Goal: Obtain resource: Obtain resource

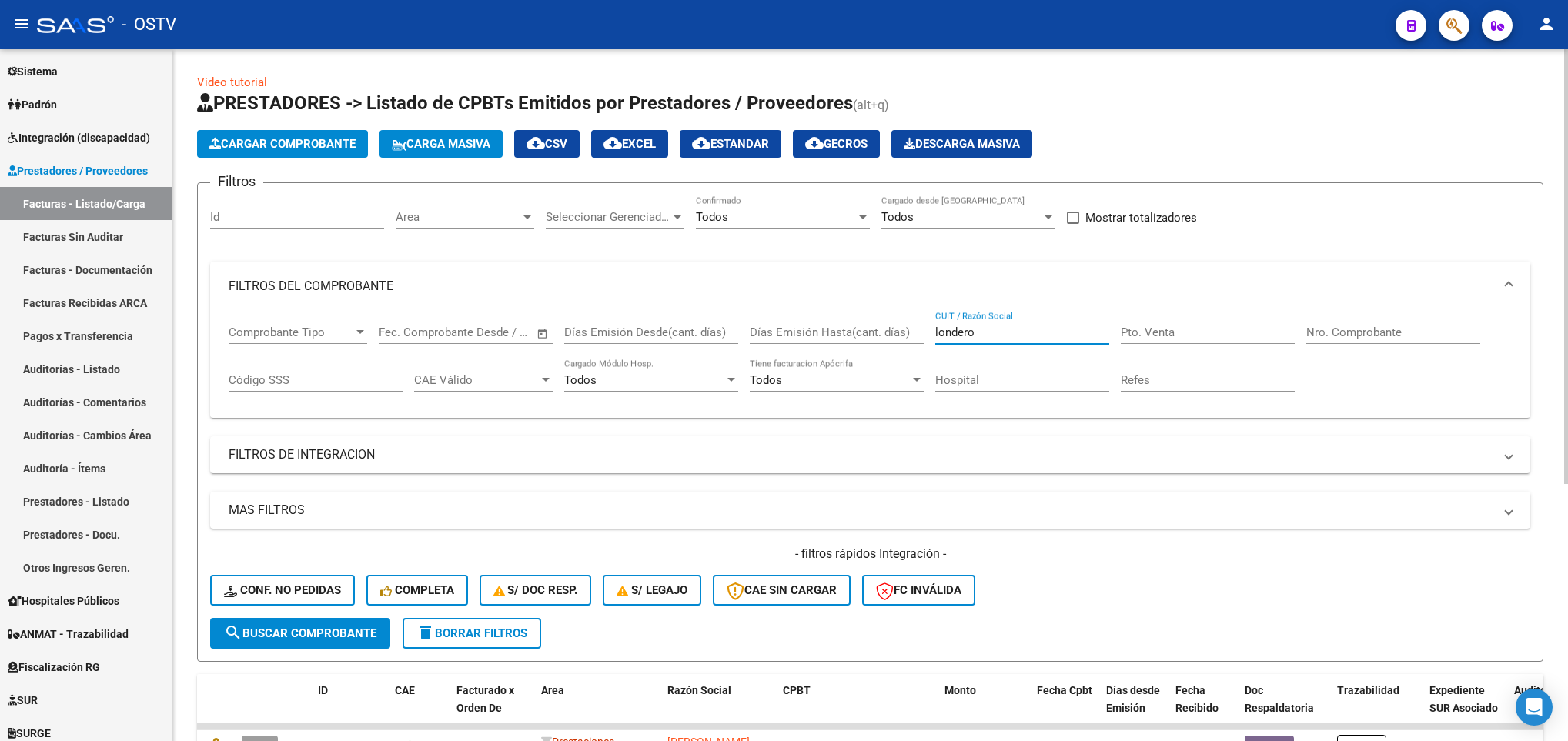
drag, startPoint x: 1009, startPoint y: 336, endPoint x: 831, endPoint y: 344, distance: 178.2
click at [831, 344] on div "Comprobante Tipo Comprobante Tipo Fecha inicio – Fecha fin Fec. Comprobante Des…" at bounding box center [869, 359] width 1283 height 95
click at [282, 639] on span "search Buscar Comprobante" at bounding box center [300, 633] width 153 height 14
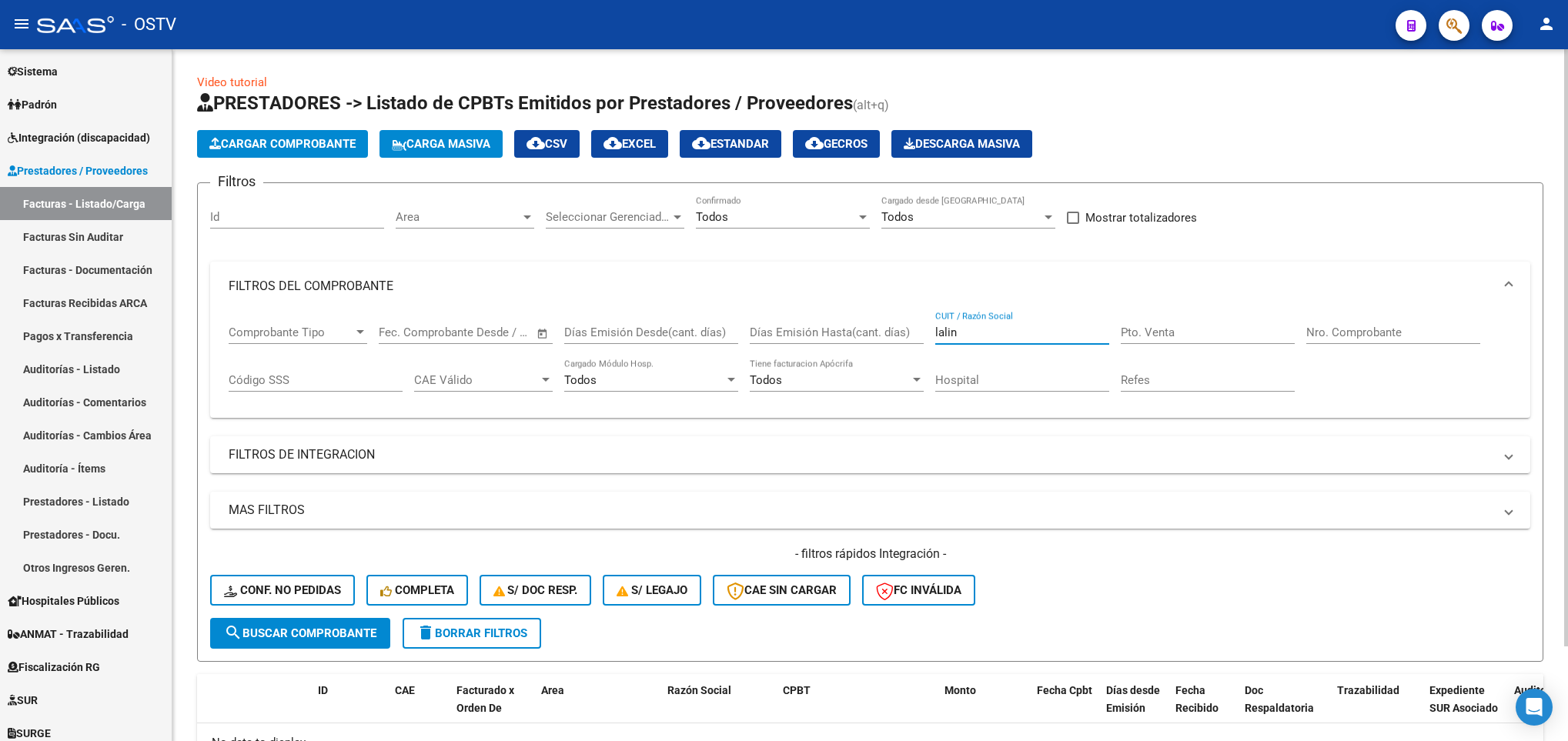
drag, startPoint x: 968, startPoint y: 331, endPoint x: 912, endPoint y: 340, distance: 56.7
click at [912, 340] on div "Comprobante Tipo Comprobante Tipo Fecha inicio – Fecha fin Fec. Comprobante Des…" at bounding box center [869, 359] width 1283 height 95
type input "20248465620"
click at [277, 628] on span "search Buscar Comprobante" at bounding box center [300, 633] width 153 height 14
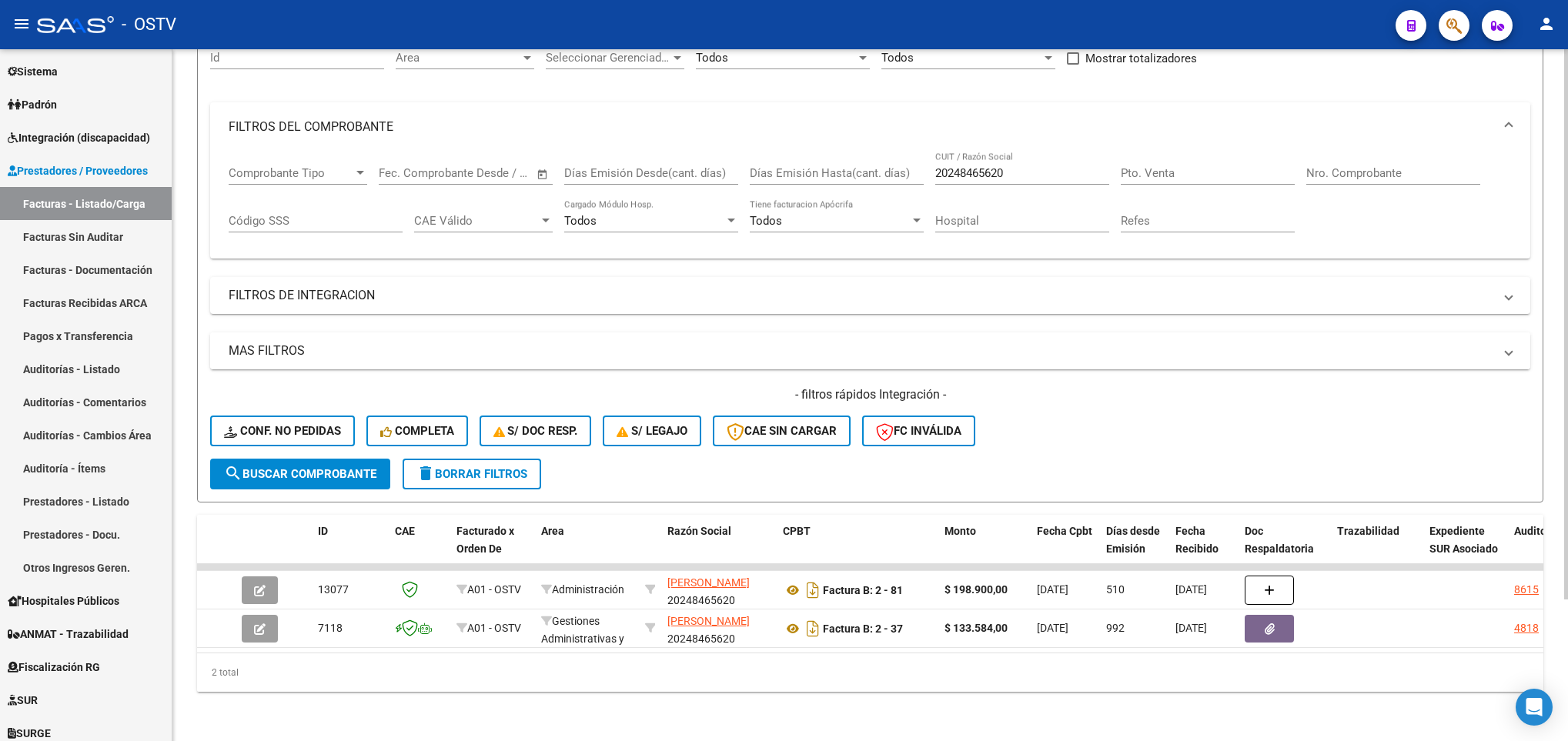
scroll to position [178, 0]
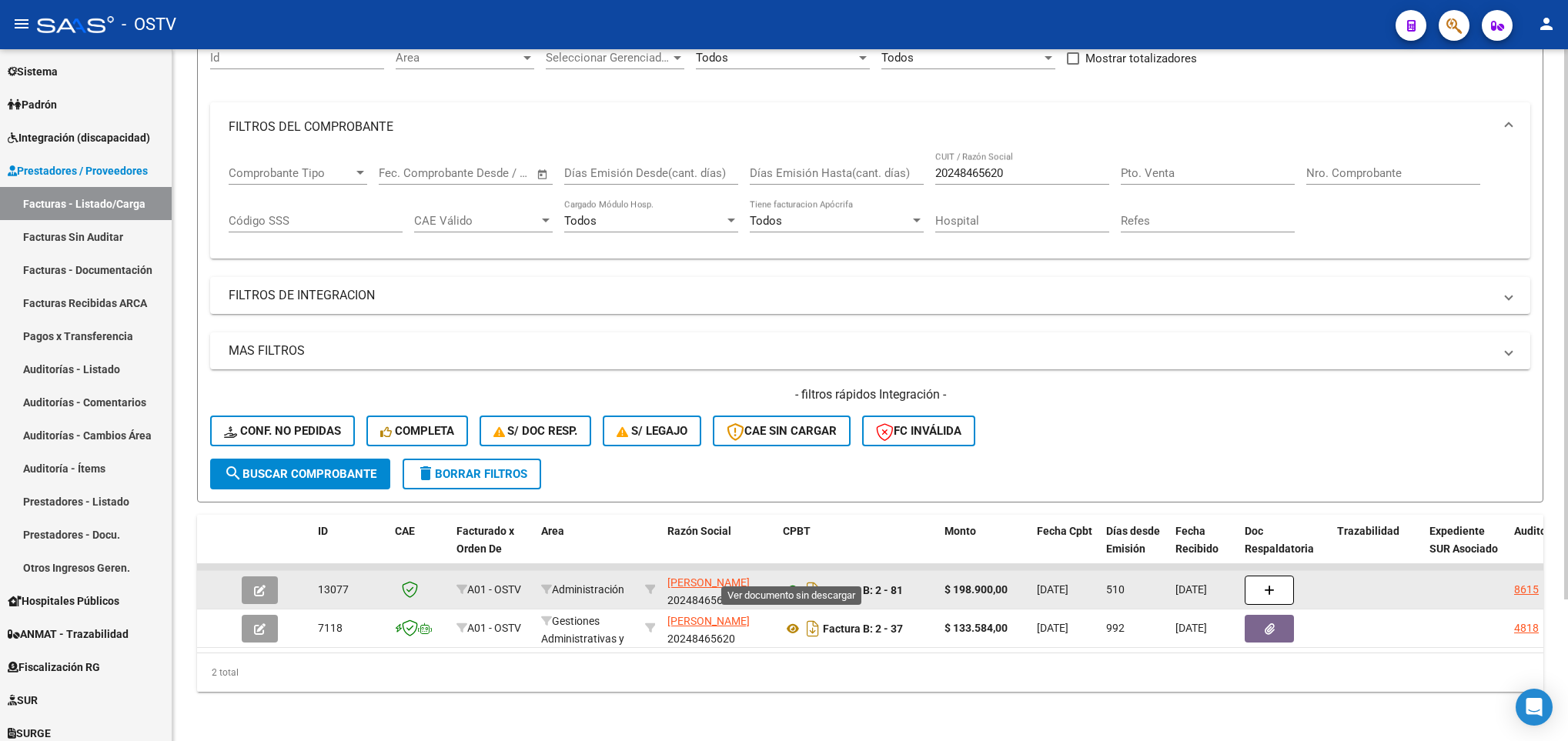
click at [793, 581] on icon at bounding box center [792, 590] width 20 height 18
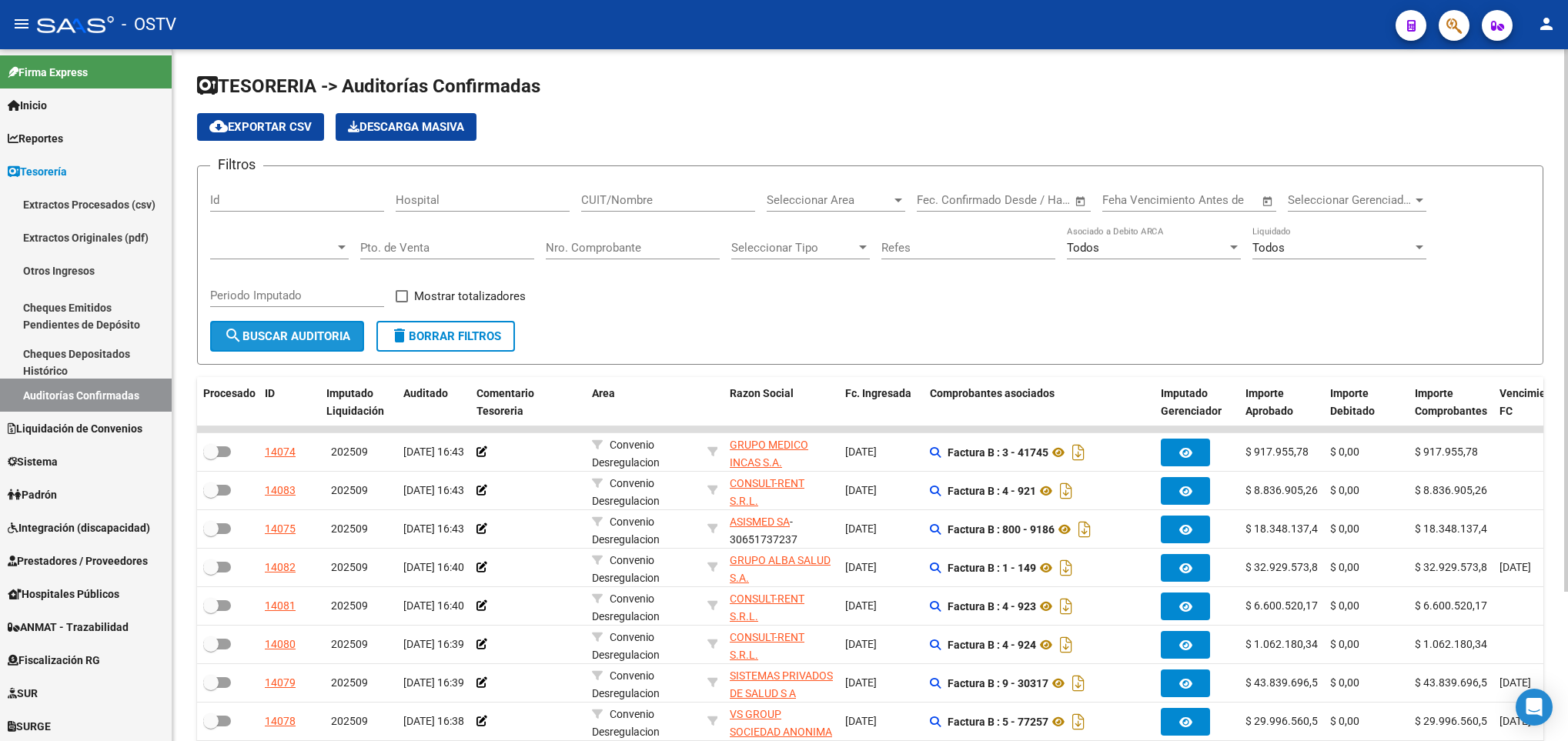
click at [262, 346] on button "search Buscar Auditoria" at bounding box center [287, 336] width 154 height 30
click at [646, 199] on input "CUIT/Nombre" at bounding box center [668, 199] width 174 height 14
type input "tigre"
click at [314, 331] on span "search Buscar Auditoria" at bounding box center [287, 336] width 126 height 14
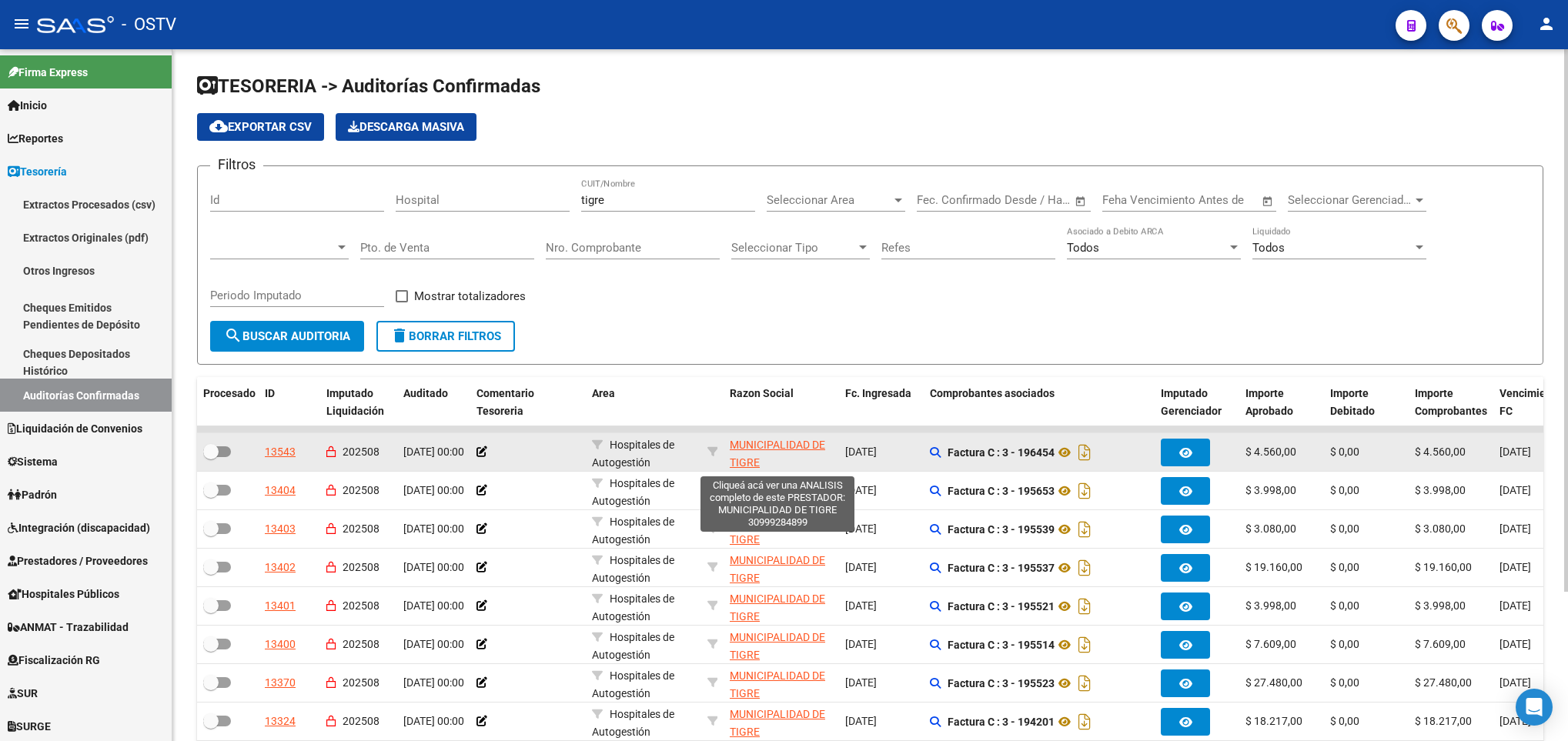
click at [765, 446] on span "MUNICIPALIDAD DE TIGRE" at bounding box center [777, 453] width 95 height 30
type textarea "30999284899"
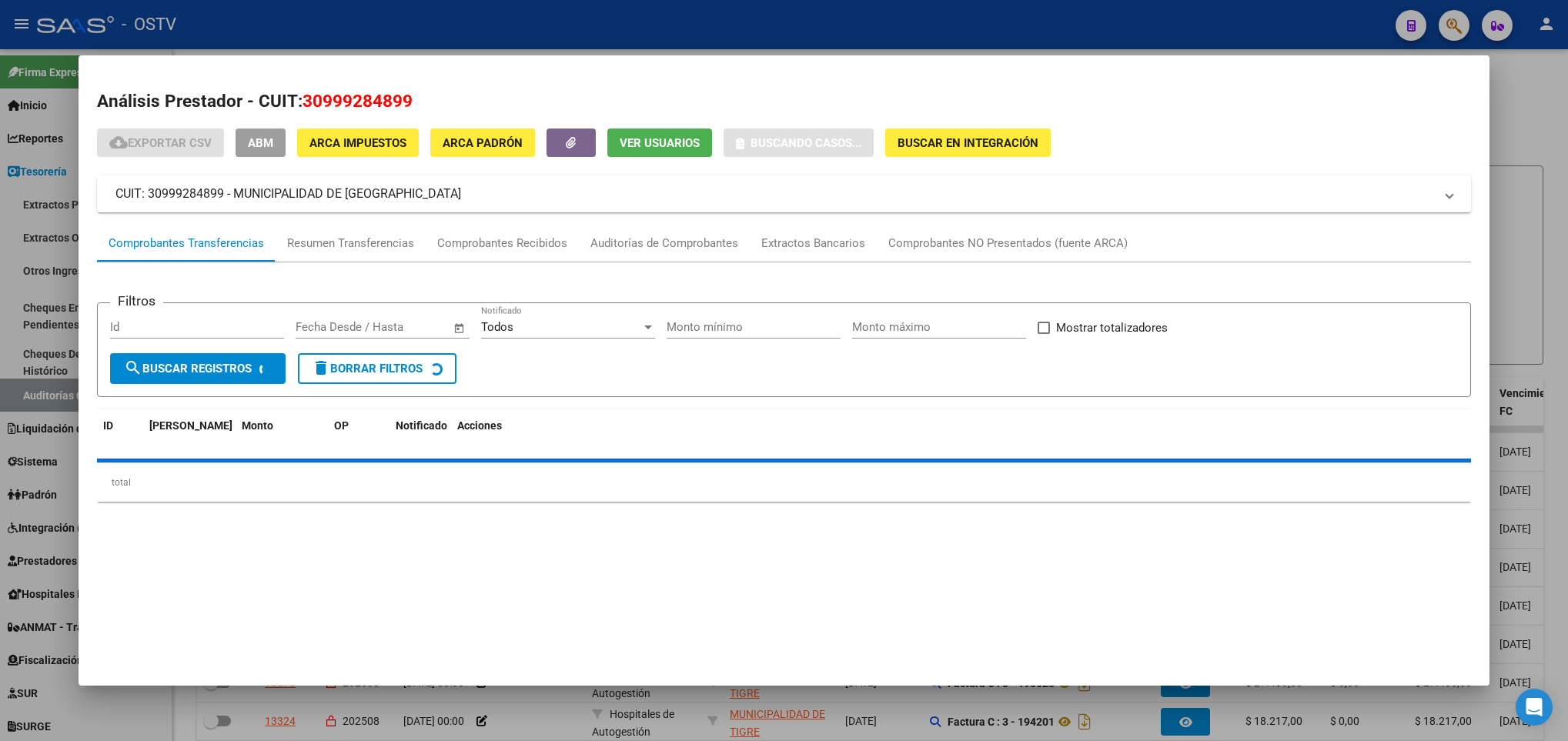
click at [1506, 130] on div at bounding box center [784, 370] width 1568 height 741
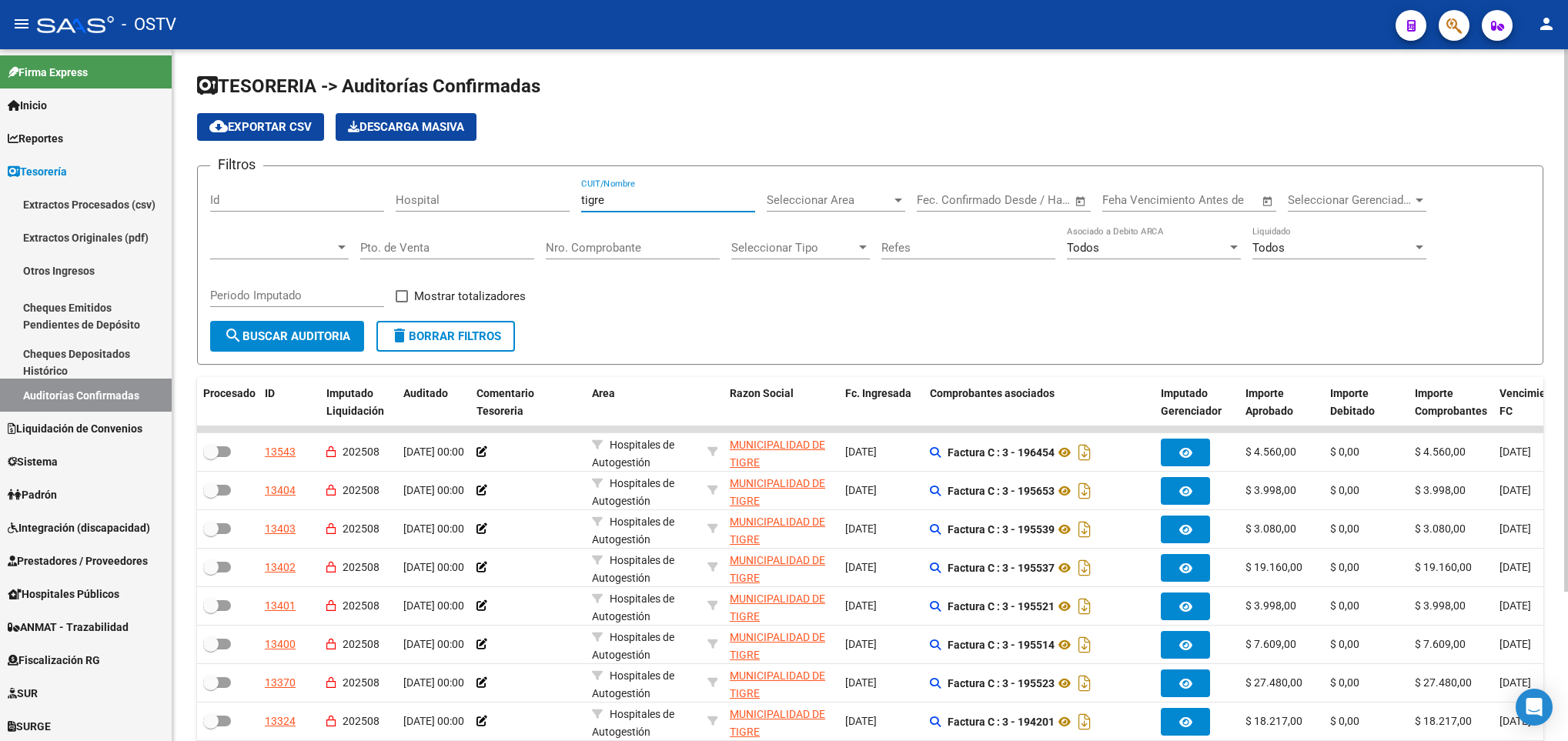
drag, startPoint x: 621, startPoint y: 199, endPoint x: 520, endPoint y: 213, distance: 102.0
click at [520, 213] on div "Filtros Id Hospital tigre CUIT/Nombre Seleccionar Area Seleccionar Area Fecha i…" at bounding box center [870, 249] width 1320 height 142
paste input "30999284899"
type input "30999284899"
click at [287, 335] on span "search Buscar Auditoria" at bounding box center [287, 336] width 126 height 14
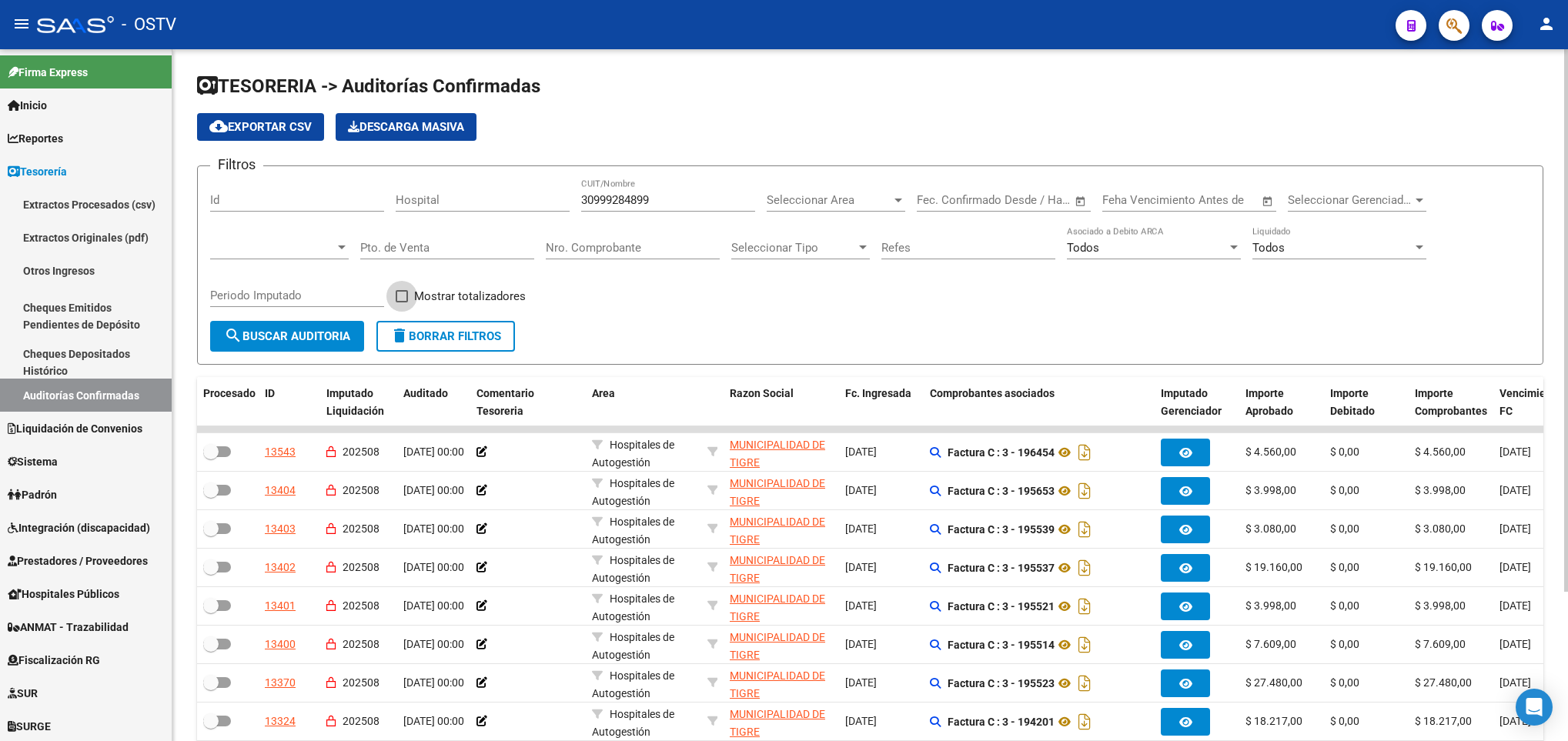
click at [404, 298] on span at bounding box center [401, 295] width 12 height 12
click at [401, 302] on input "Mostrar totalizadores" at bounding box center [401, 302] width 1 height 1
checkbox input "true"
click at [313, 333] on span "search Buscar Auditoria" at bounding box center [287, 336] width 126 height 14
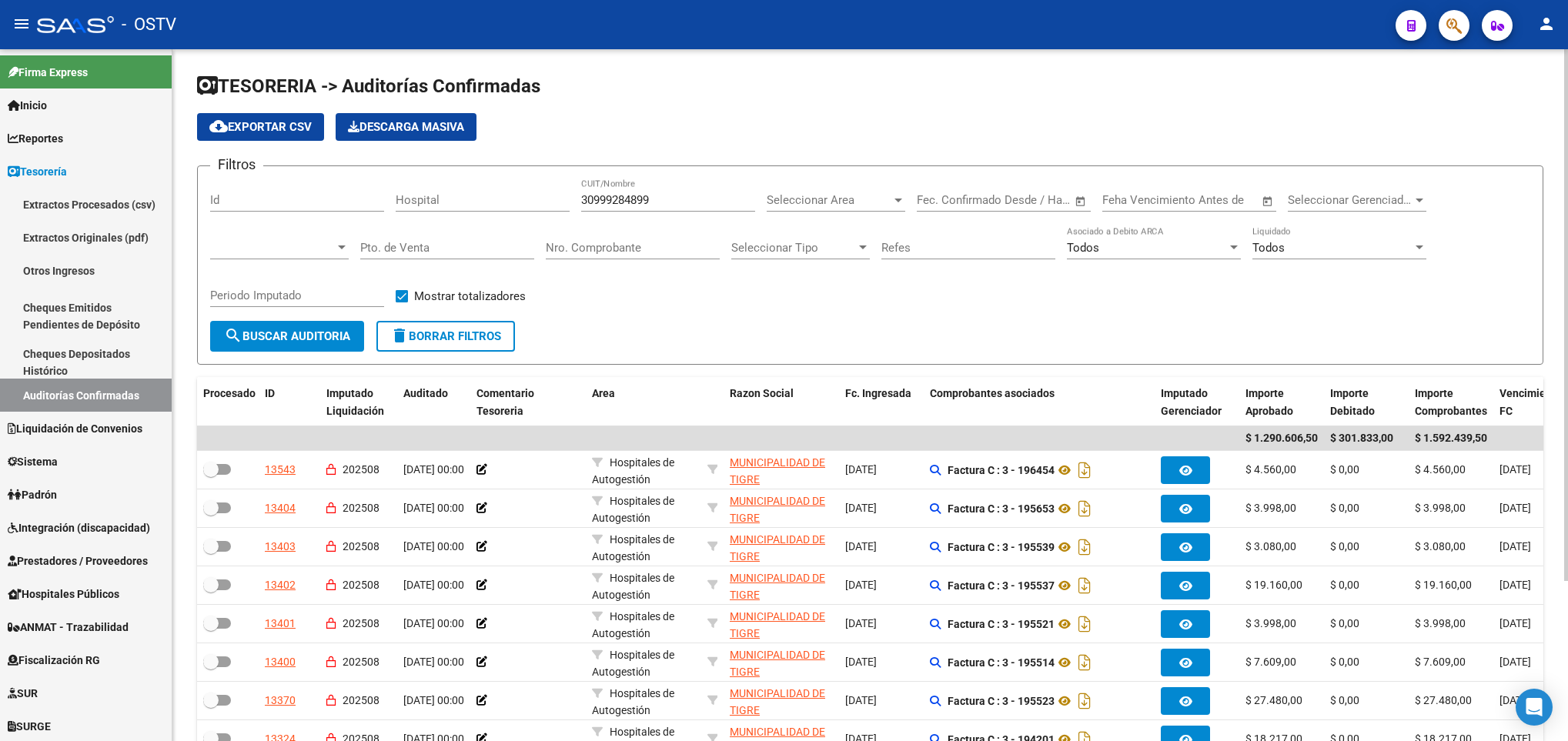
click at [271, 128] on span "cloud_download Exportar CSV" at bounding box center [260, 126] width 103 height 14
